Goal: Obtain resource: Obtain resource

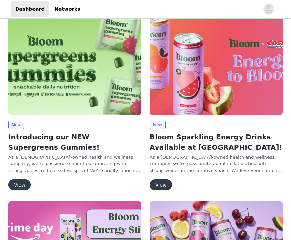
scroll to position [14, 0]
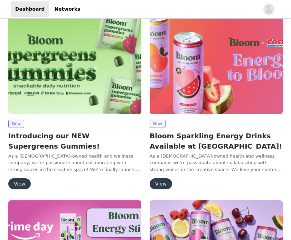
click at [39, 134] on h2 "Introducing our NEW Supergreens Gummies!" at bounding box center [74, 141] width 133 height 21
click at [20, 184] on button "View" at bounding box center [19, 184] width 22 height 11
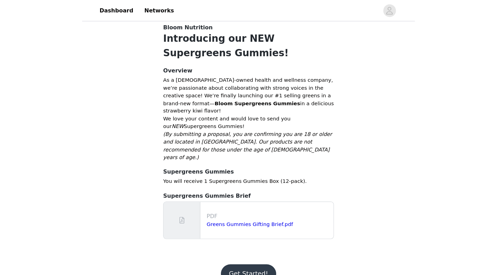
scroll to position [77, 0]
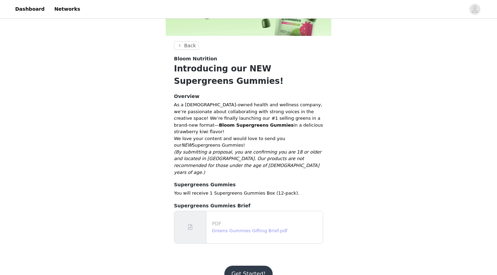
click at [225, 228] on link "Greens Gummies Gifting Brief.pdf" at bounding box center [250, 230] width 76 height 5
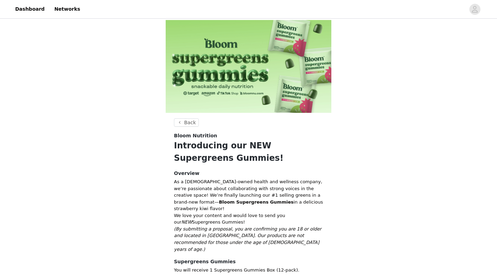
scroll to position [0, 0]
click at [184, 123] on button "Back" at bounding box center [186, 122] width 25 height 8
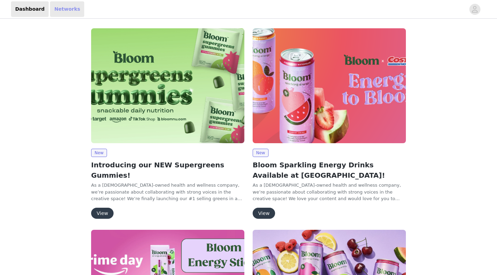
click at [61, 11] on link "Networks" at bounding box center [67, 9] width 34 height 16
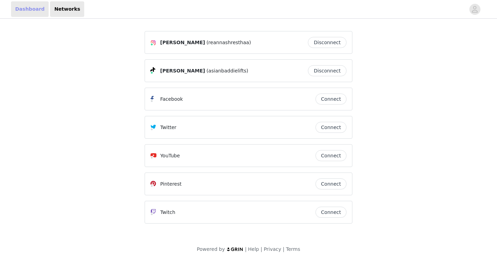
click at [28, 9] on link "Dashboard" at bounding box center [30, 9] width 38 height 16
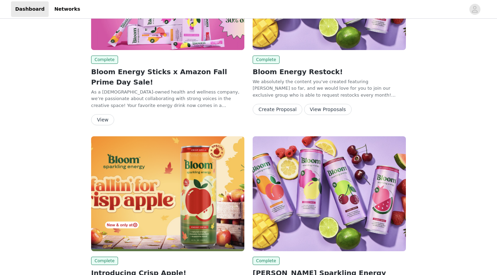
scroll to position [287, 0]
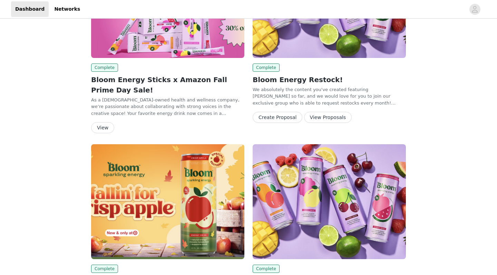
click at [104, 132] on button "View" at bounding box center [102, 127] width 23 height 11
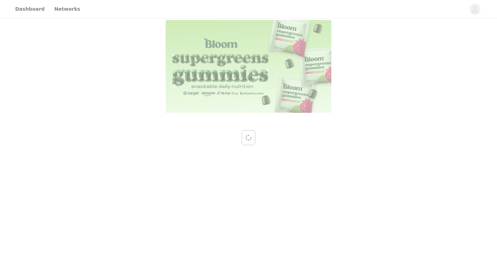
click at [106, 127] on div at bounding box center [248, 137] width 497 height 275
